Goal: Task Accomplishment & Management: Complete application form

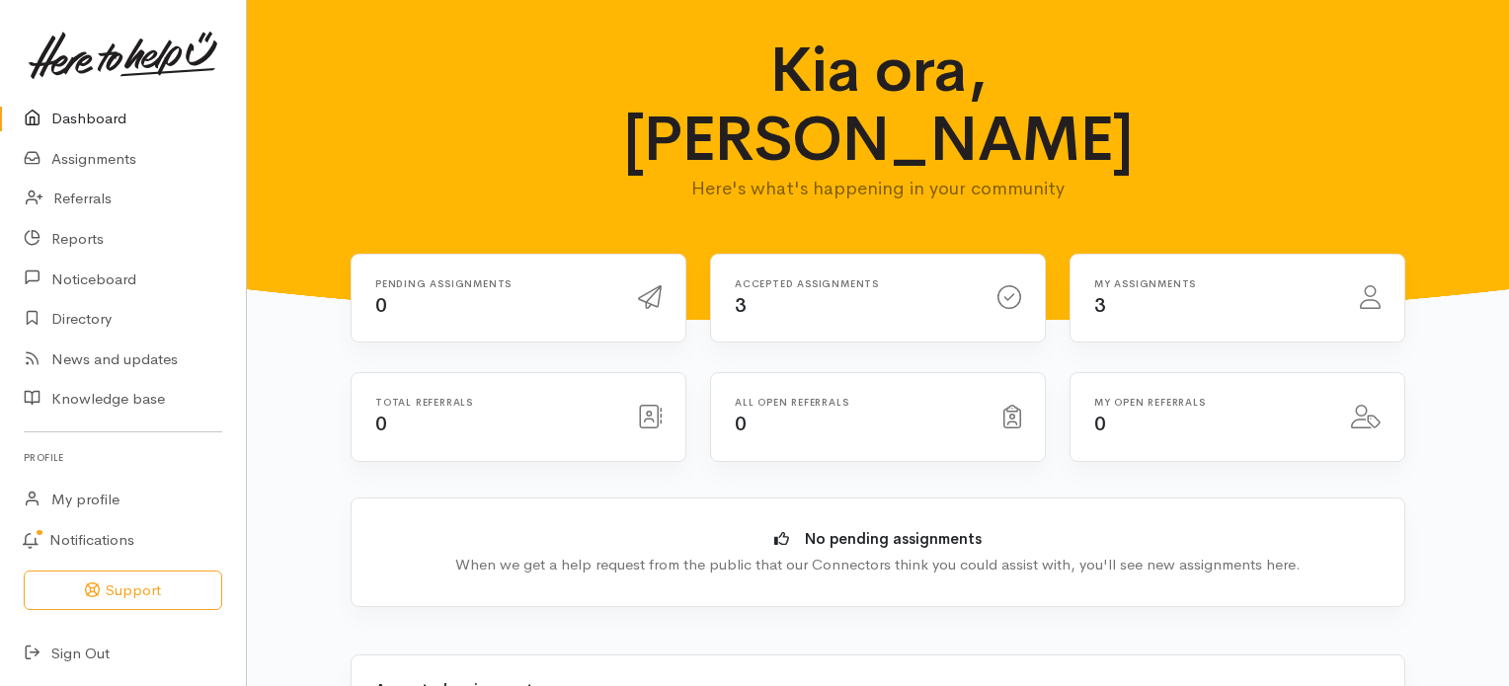
click at [739, 278] on div "Accepted assignments 3" at bounding box center [854, 298] width 263 height 40
click at [83, 161] on link "Assignments" at bounding box center [123, 159] width 246 height 40
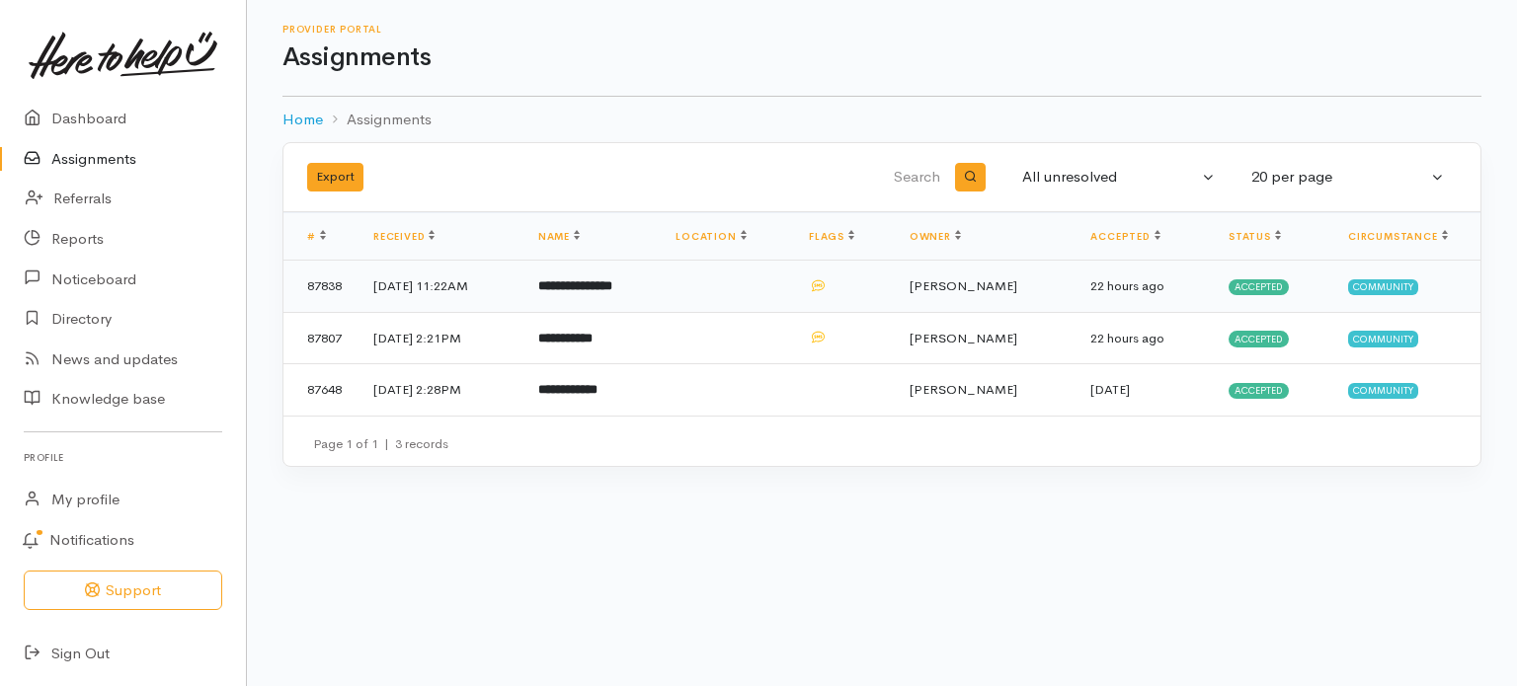
click at [612, 279] on b "**********" at bounding box center [575, 285] width 74 height 13
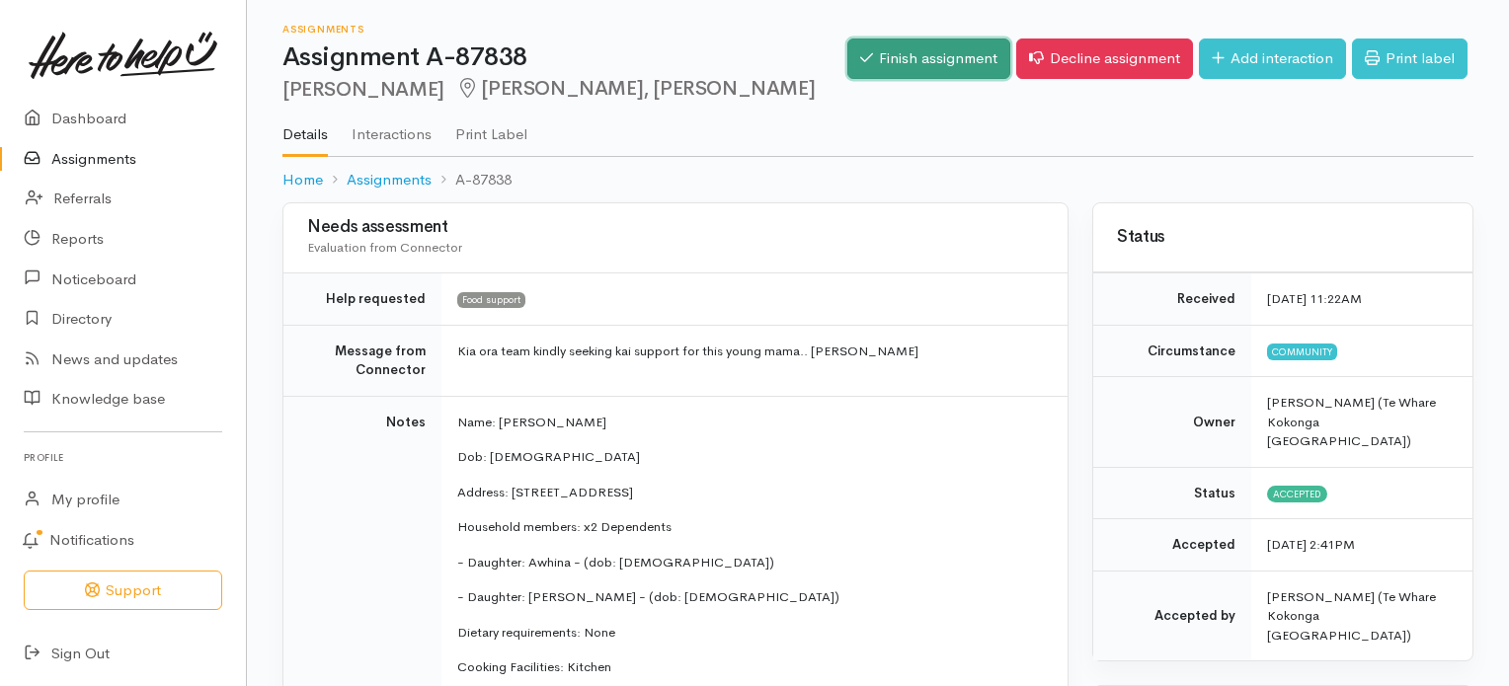
click at [926, 61] on link "Finish assignment" at bounding box center [928, 59] width 163 height 40
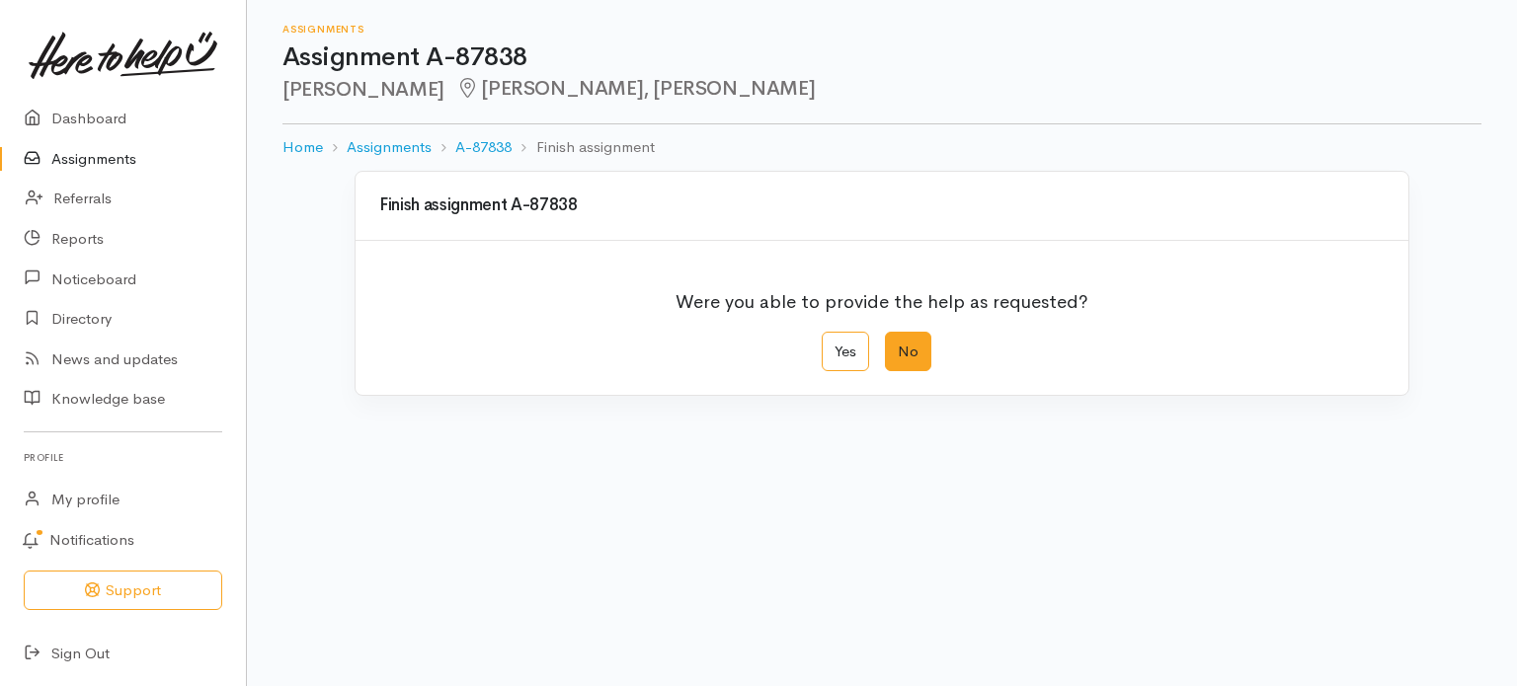
click at [903, 357] on label "No" at bounding box center [908, 352] width 46 height 40
click at [898, 345] on input "No" at bounding box center [891, 338] width 13 height 13
radio input "true"
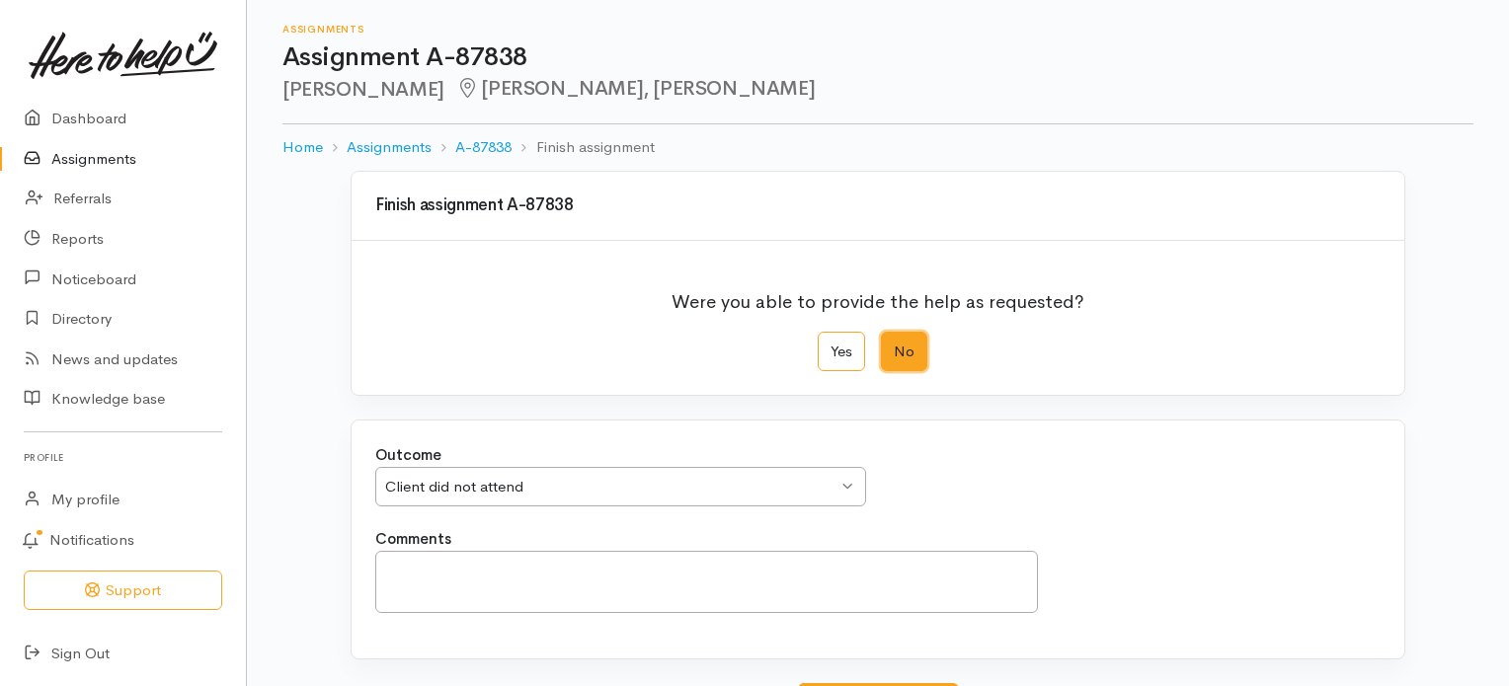
click at [844, 483] on div "Client did not attend Client did not attend" at bounding box center [620, 487] width 491 height 40
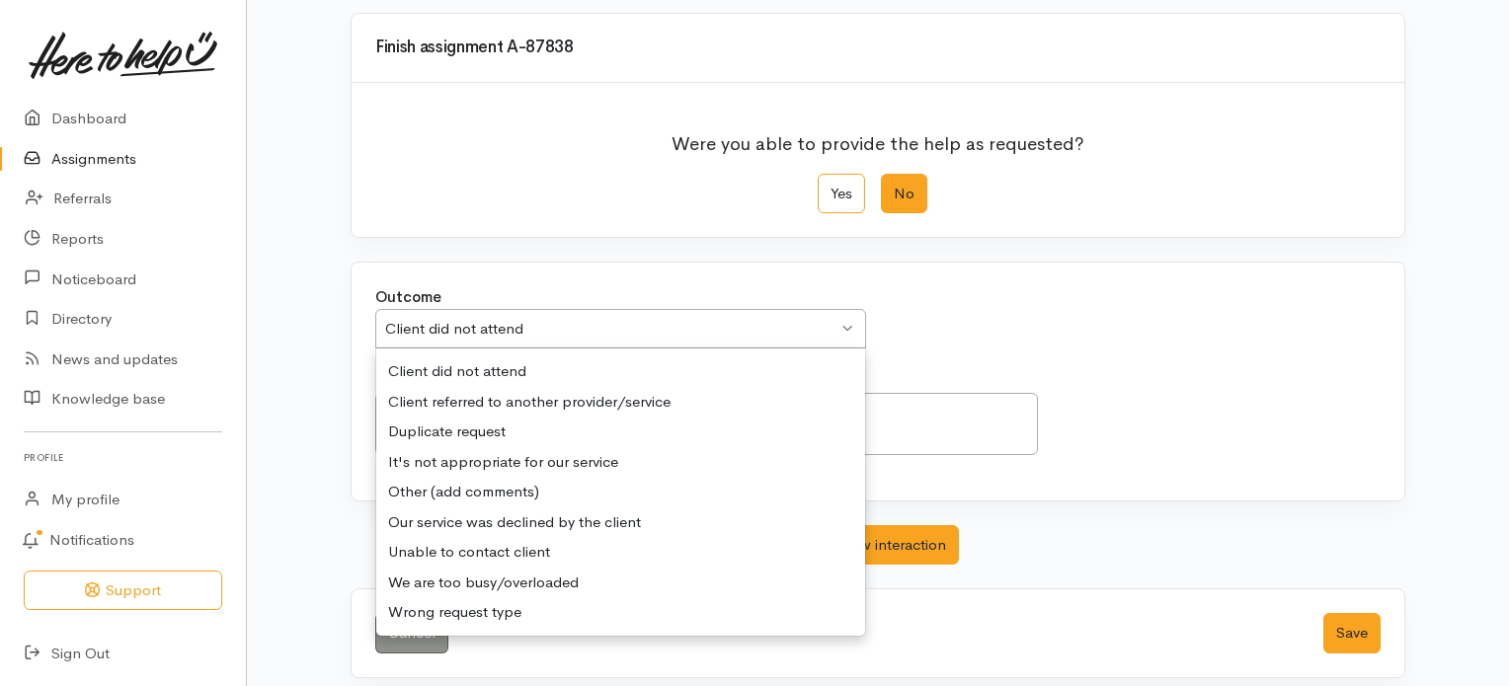
scroll to position [170, 0]
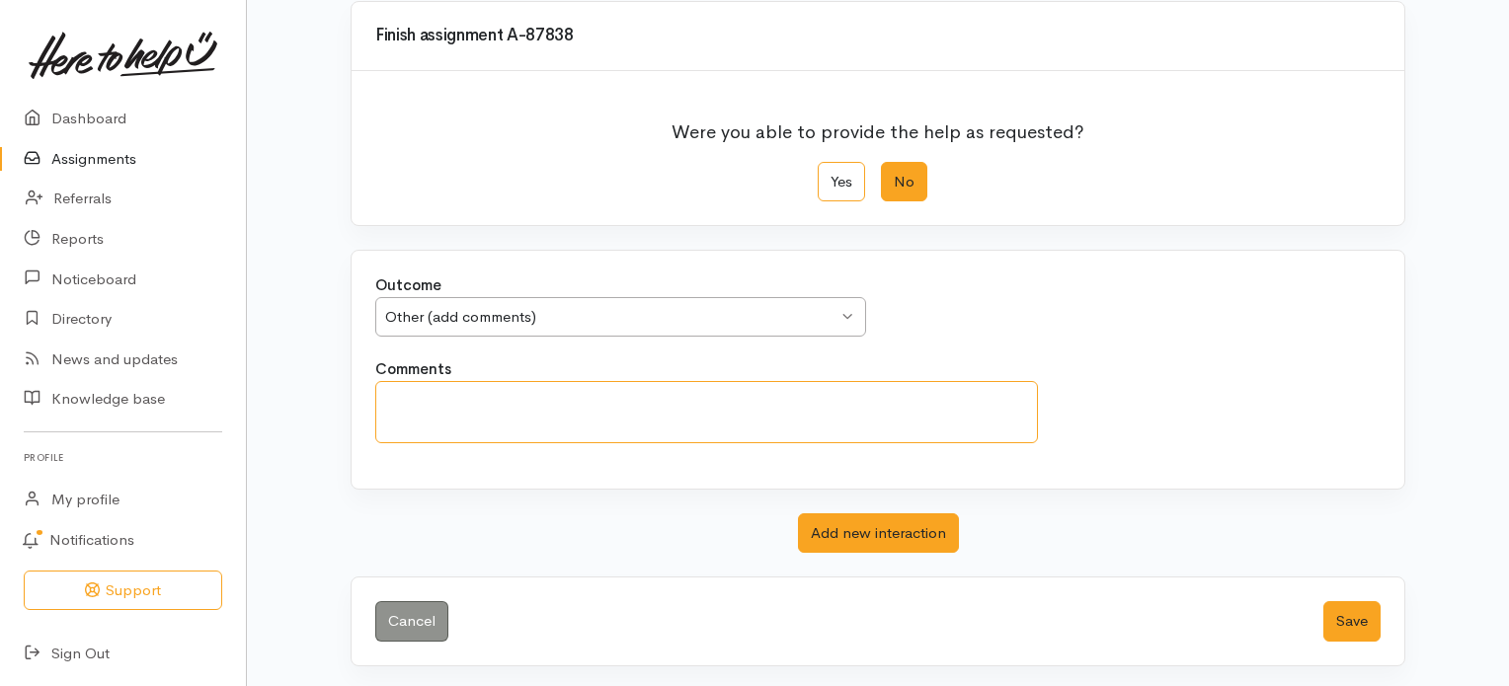
click at [432, 403] on textarea "Comments" at bounding box center [706, 412] width 663 height 62
click at [777, 399] on textarea "Spoke to Bethany who said she was able to get help and n" at bounding box center [706, 412] width 663 height 62
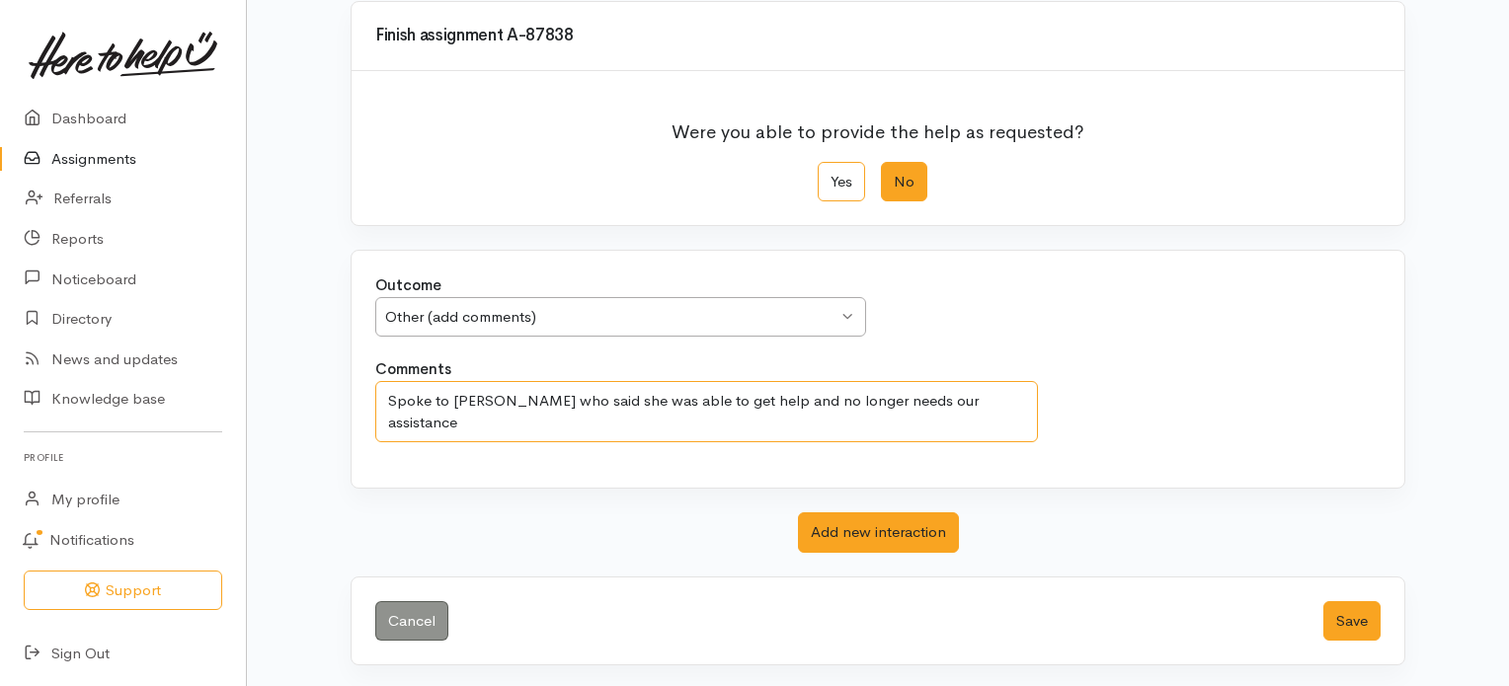
click at [876, 401] on textarea "Spoke to Bethany who said she was able to get help and no longer needs our assi…" at bounding box center [706, 412] width 663 height 62
click at [987, 399] on textarea "Spoke to Bethany who said she was able to get help and no longer needed our ass…" at bounding box center [706, 412] width 663 height 62
type textarea "Spoke to Bethany who said she was able to get help and no longer needed our ass…"
click at [1351, 623] on button "Save" at bounding box center [1351, 621] width 57 height 40
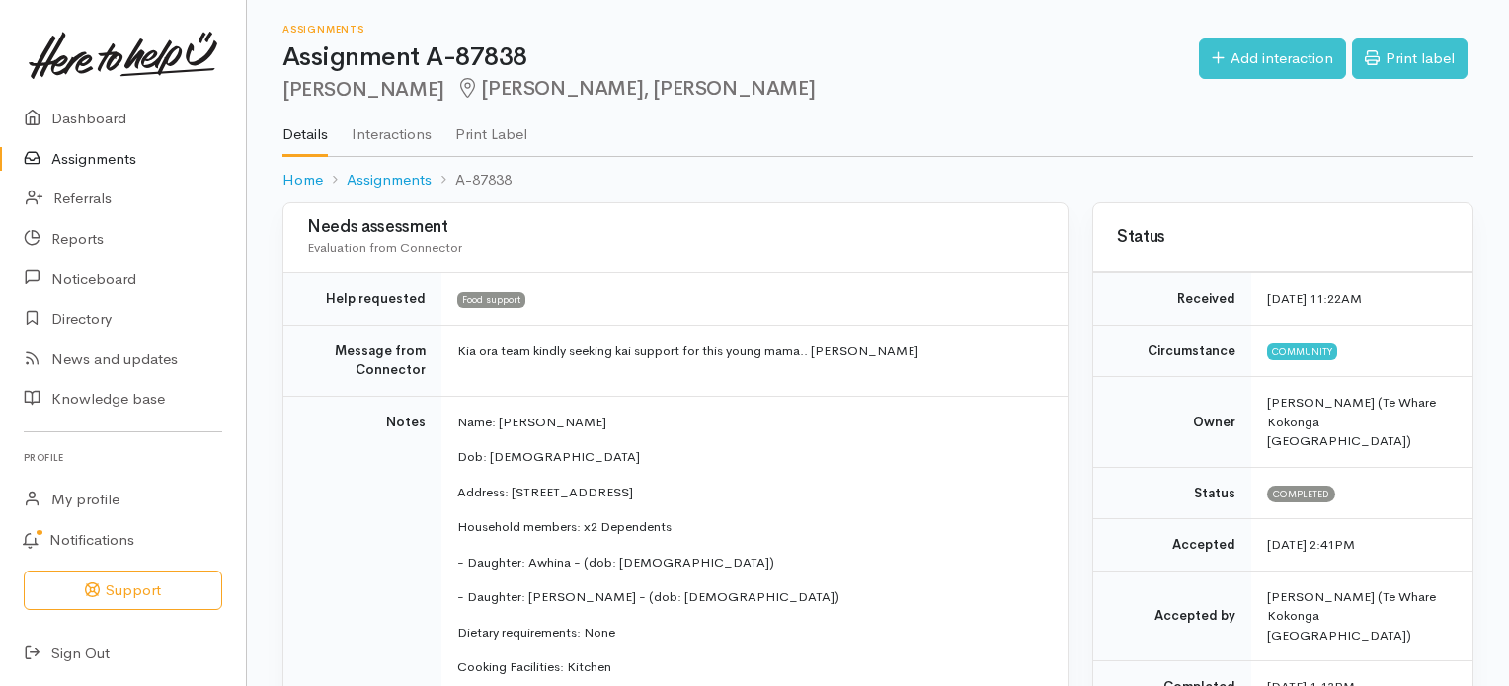
click at [96, 156] on link "Assignments" at bounding box center [123, 159] width 246 height 40
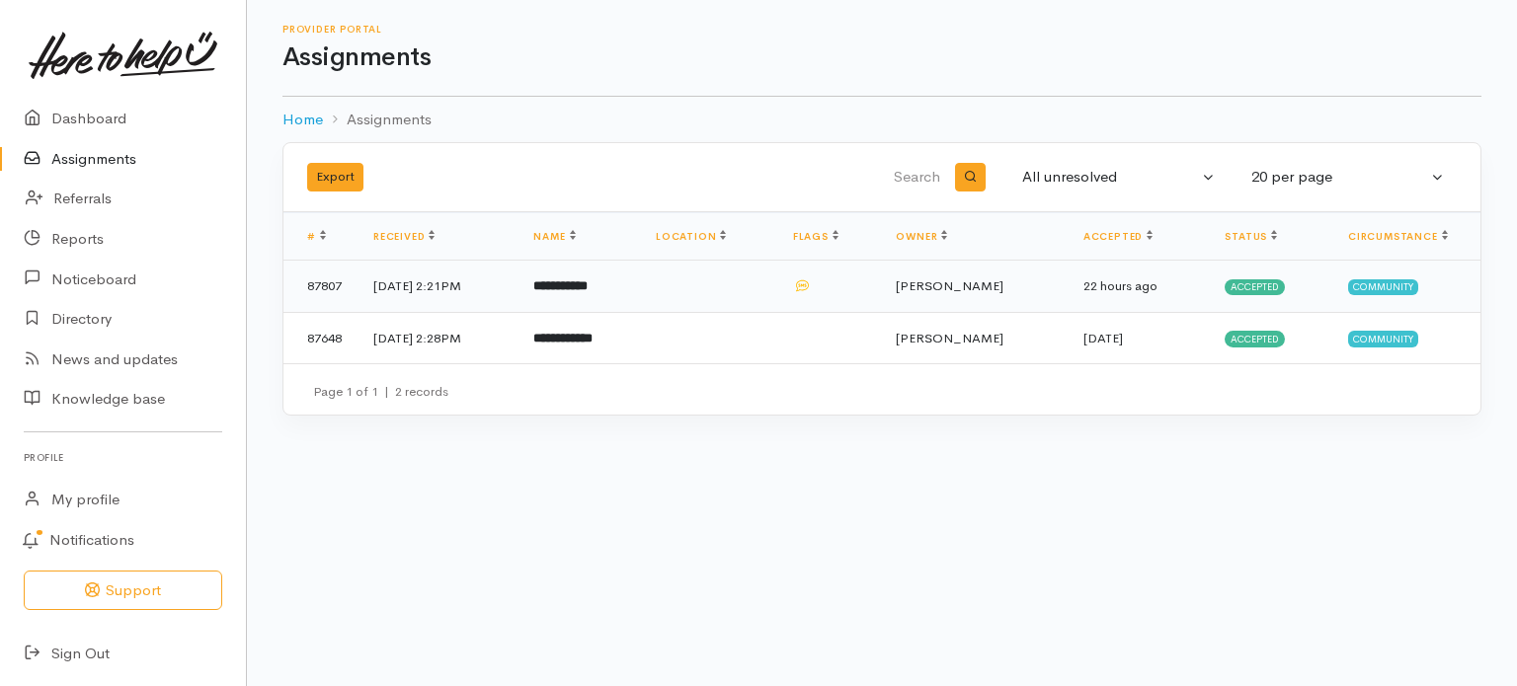
click at [588, 283] on b "**********" at bounding box center [560, 285] width 54 height 13
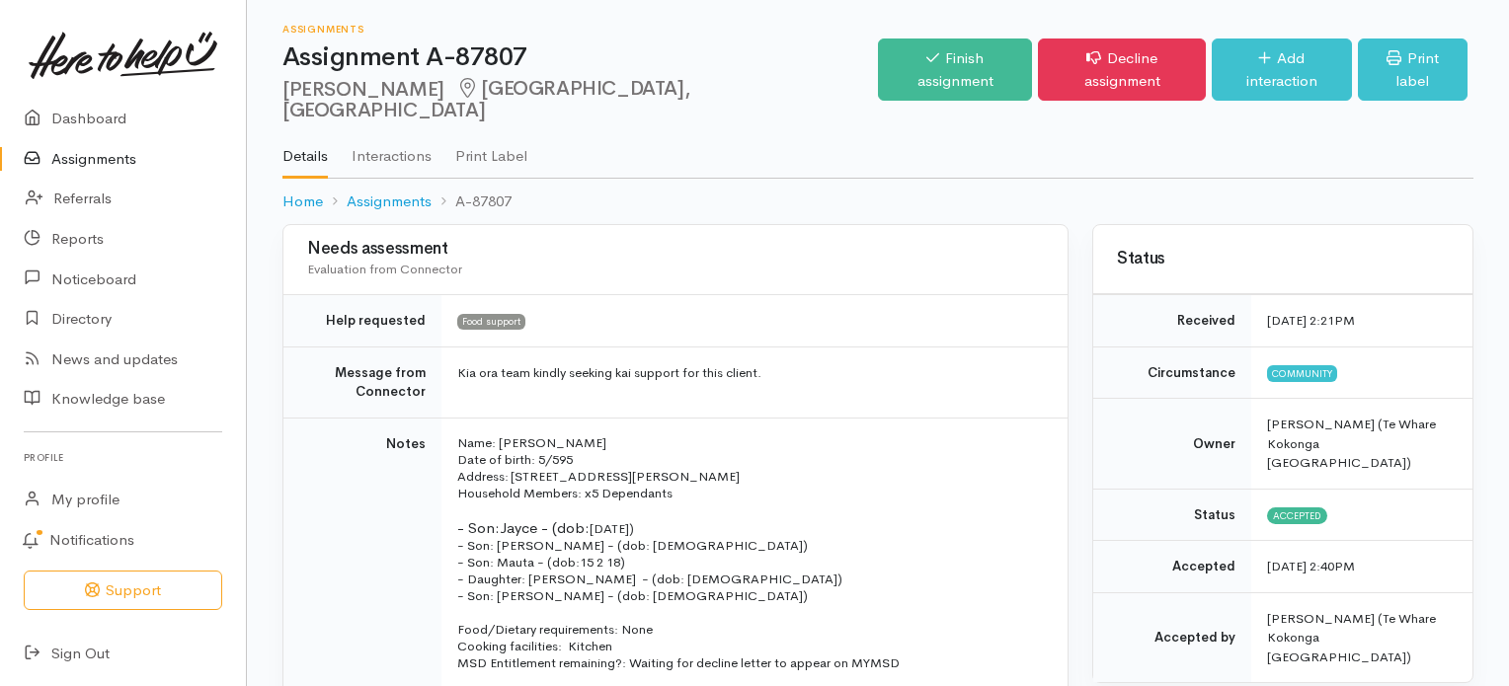
click at [92, 163] on link "Assignments" at bounding box center [123, 159] width 246 height 40
